Goal: Information Seeking & Learning: Find specific fact

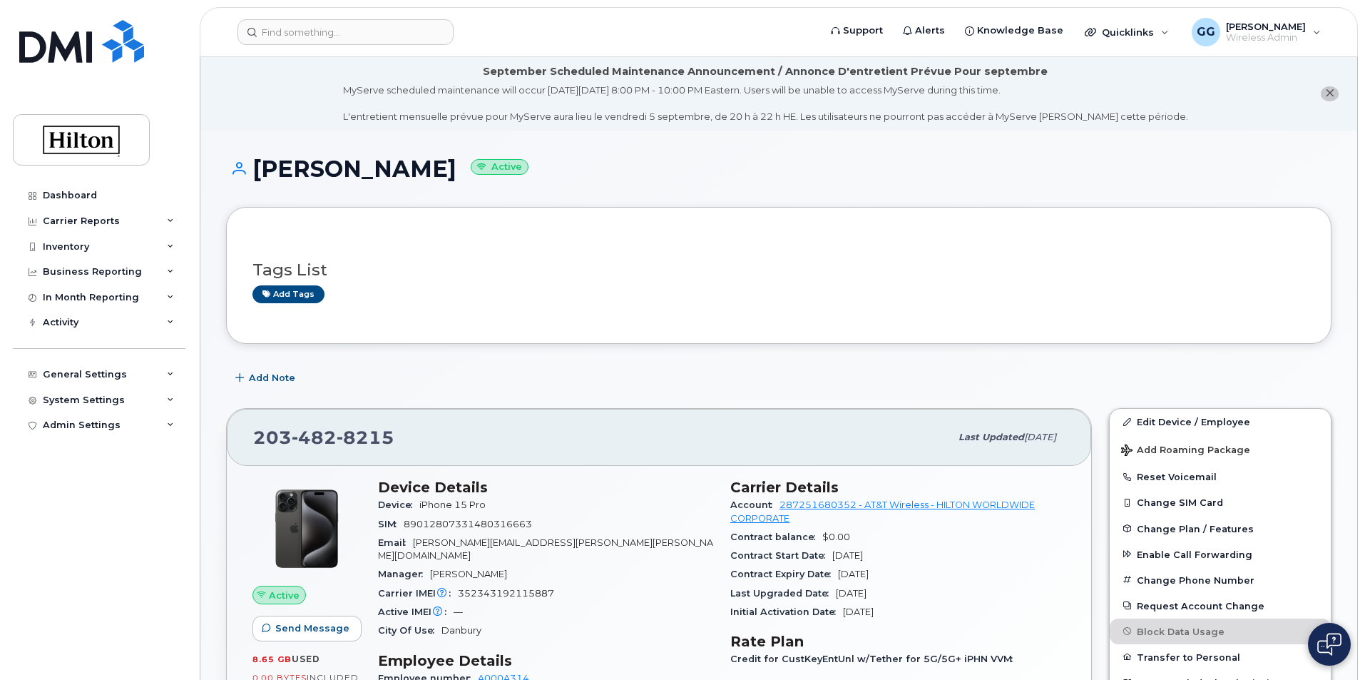
scroll to position [285, 0]
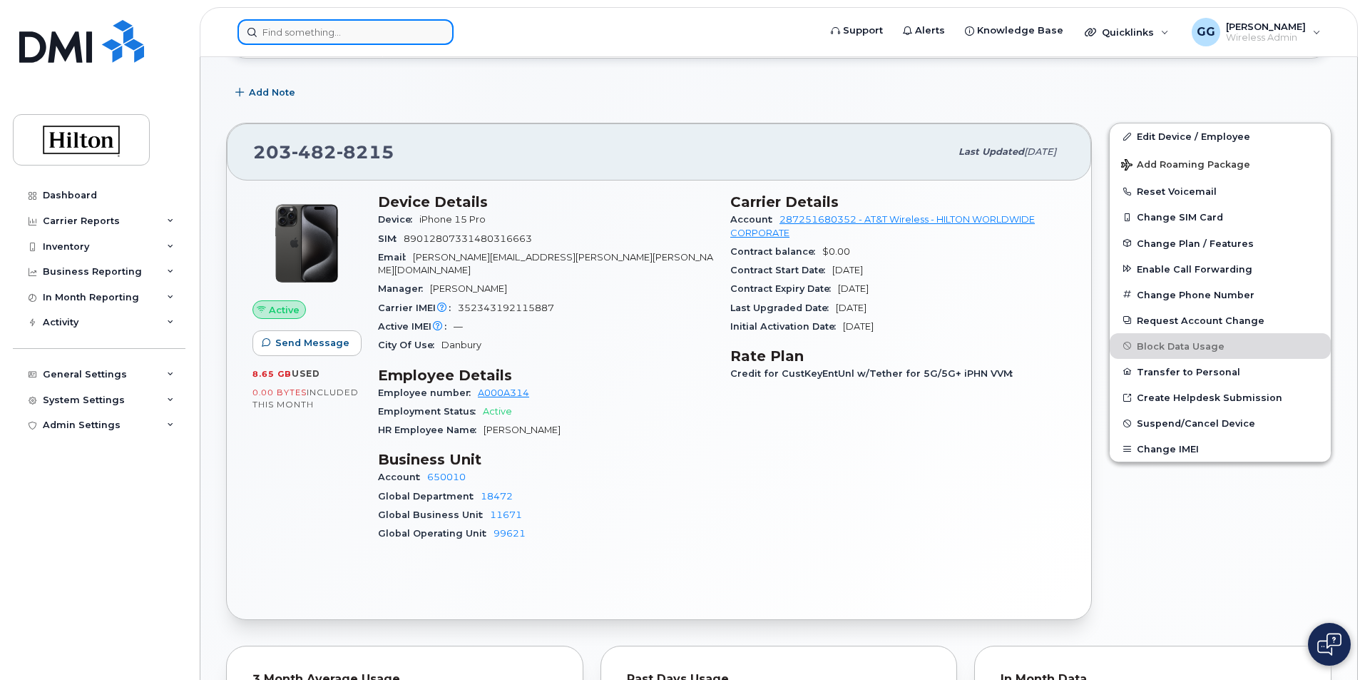
click at [307, 21] on input at bounding box center [345, 32] width 216 height 26
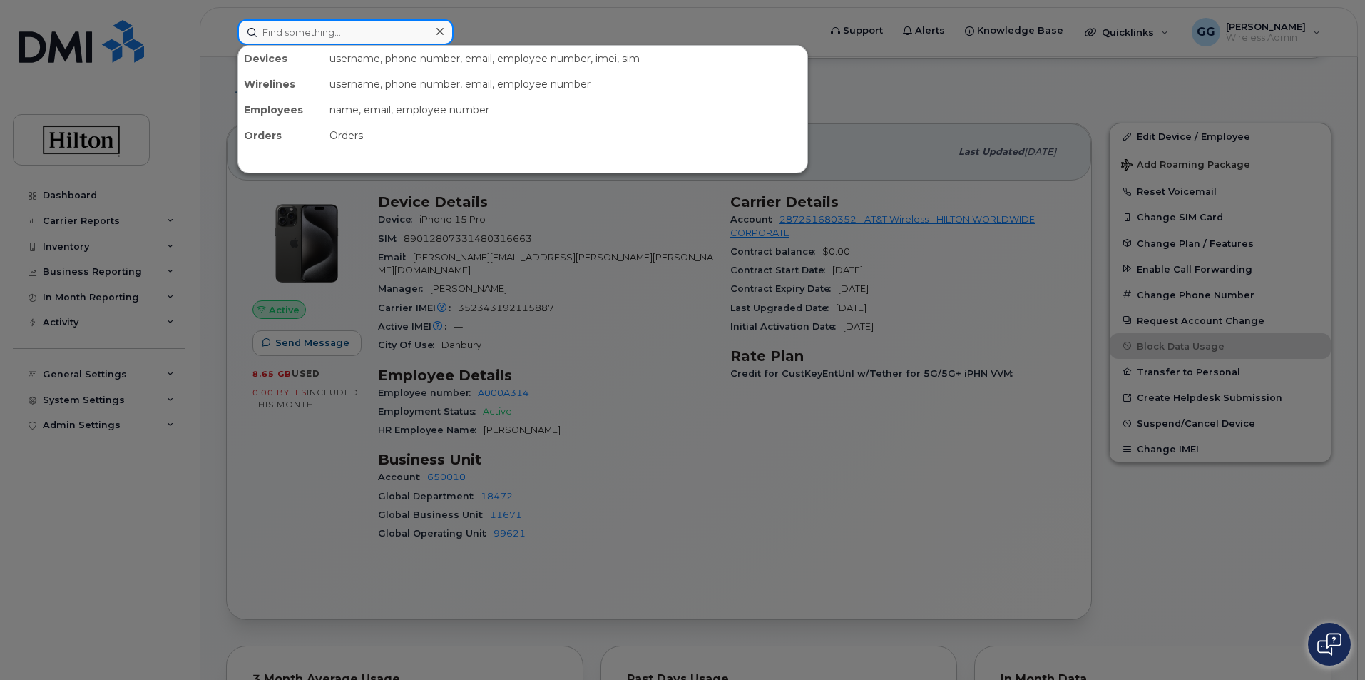
paste input "703-475-8023"
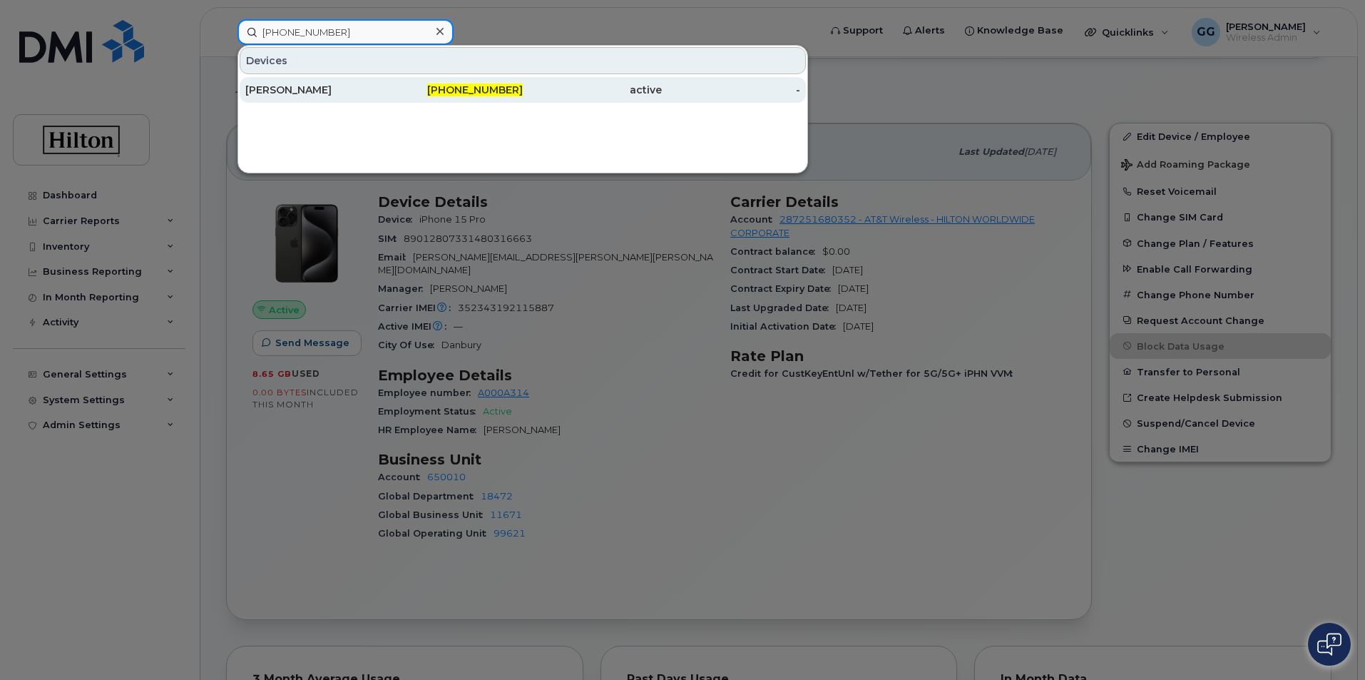
type input "703-475-8023"
click at [314, 87] on div "ISMAIL ESSAGHIR" at bounding box center [314, 90] width 139 height 14
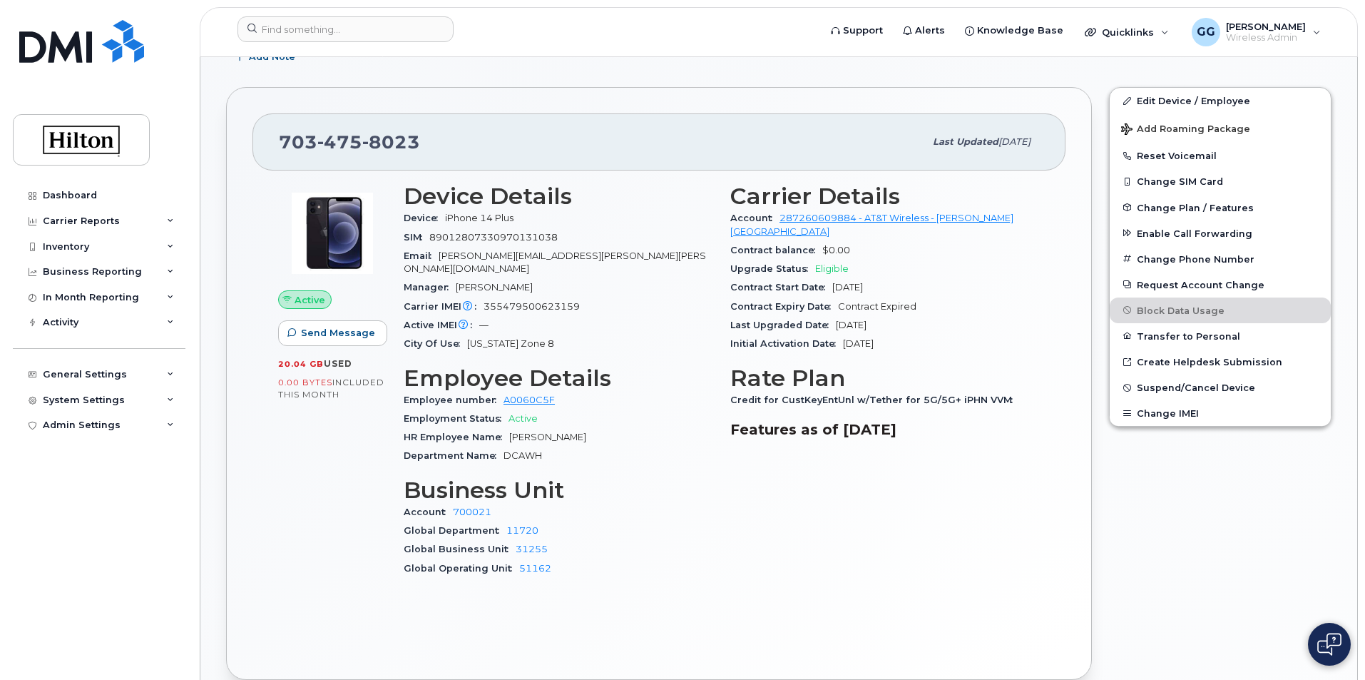
scroll to position [499, 0]
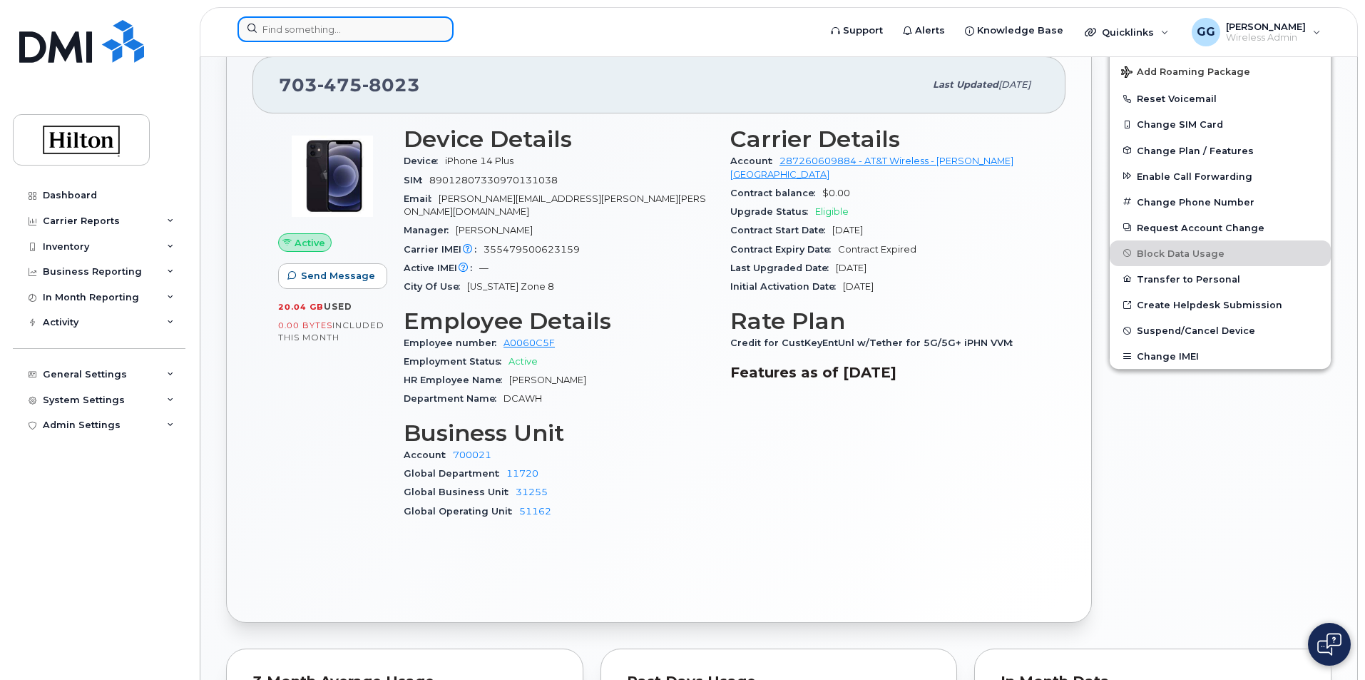
click at [341, 26] on input at bounding box center [345, 29] width 216 height 26
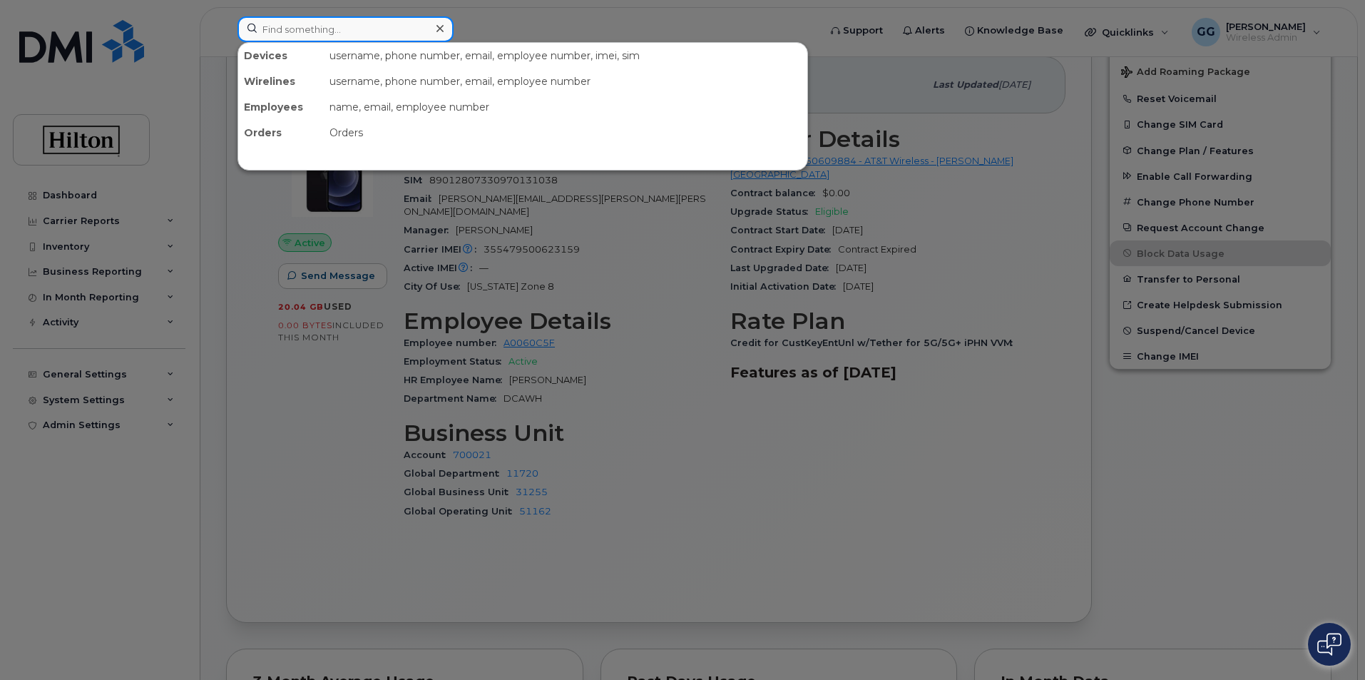
paste input "[PHONE_NUMBER]"
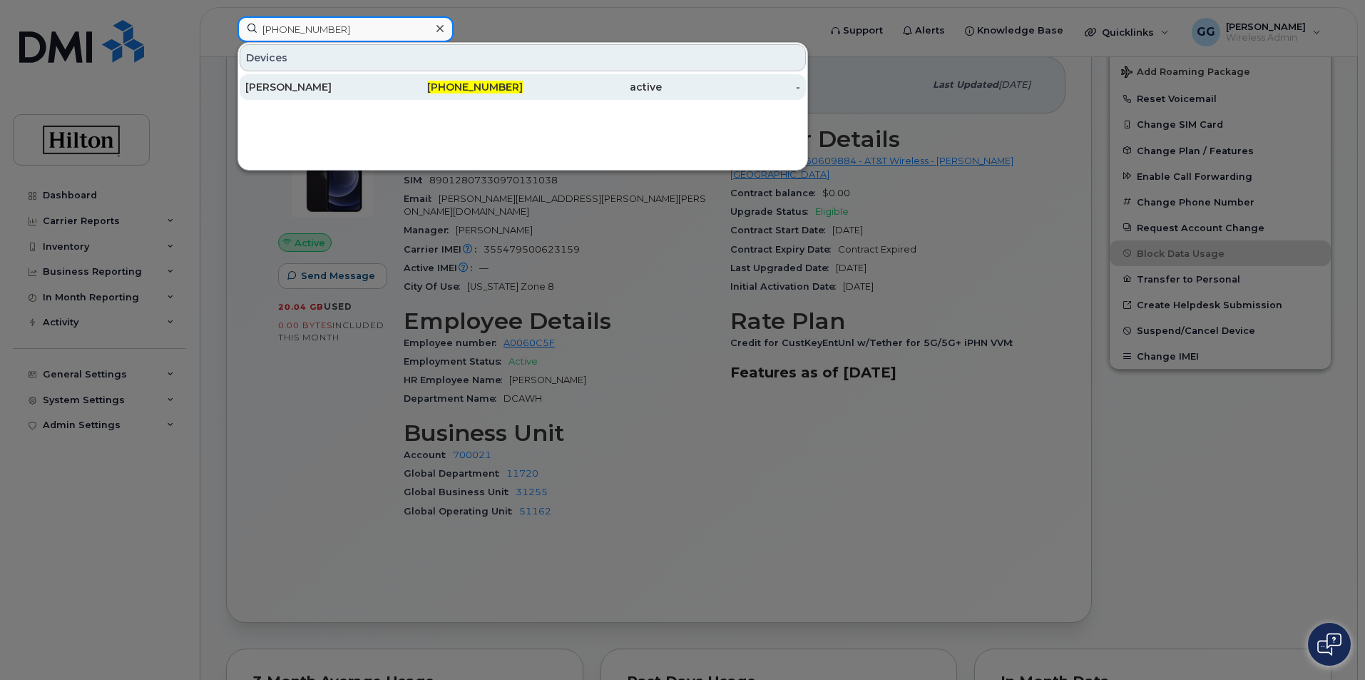
type input "202-536-9947"
click at [457, 86] on span "202-536-9947" at bounding box center [475, 87] width 96 height 13
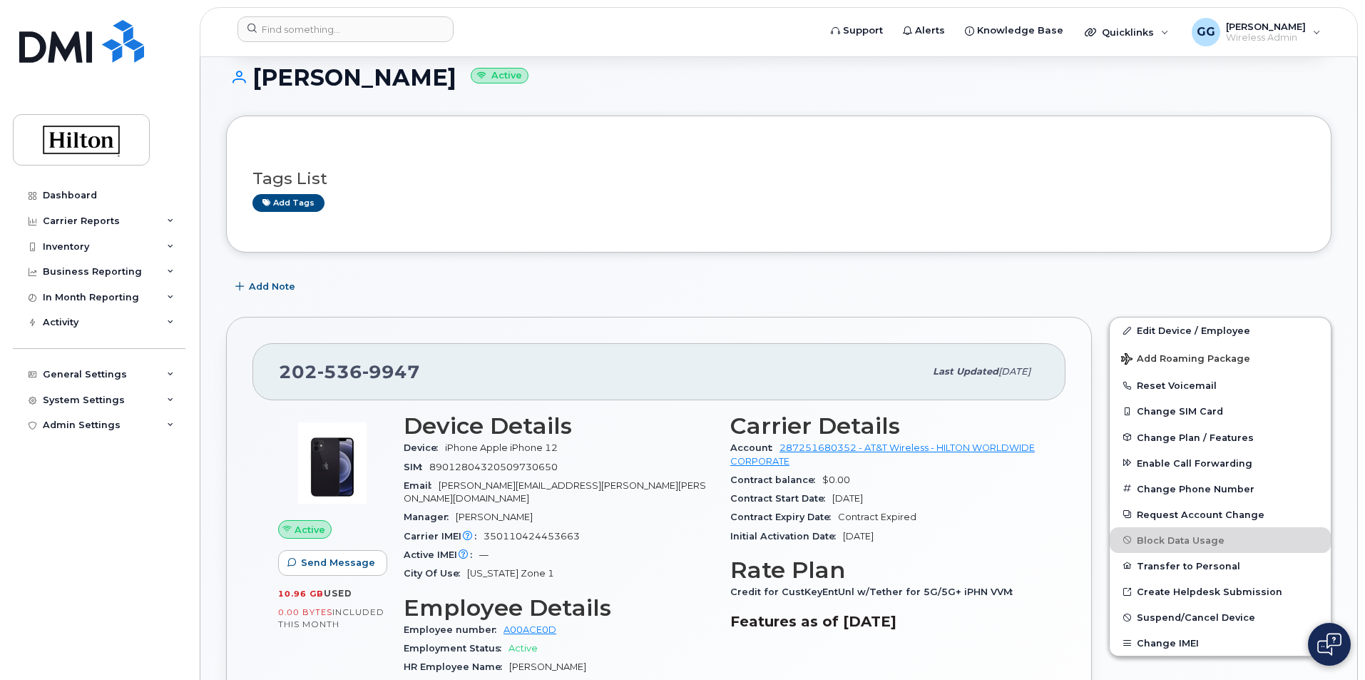
scroll to position [214, 0]
